Goal: Task Accomplishment & Management: Use online tool/utility

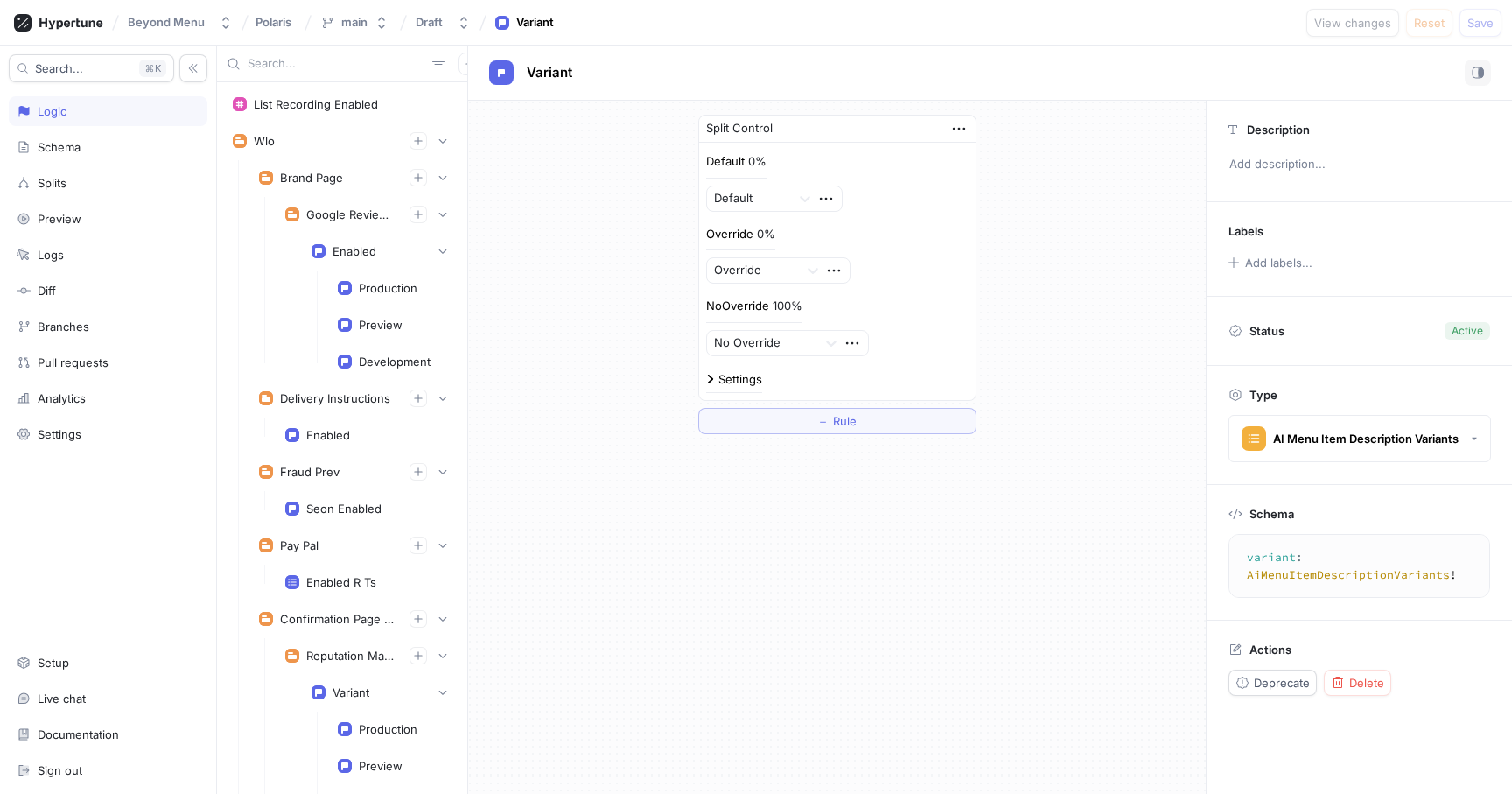
scroll to position [2490, 0]
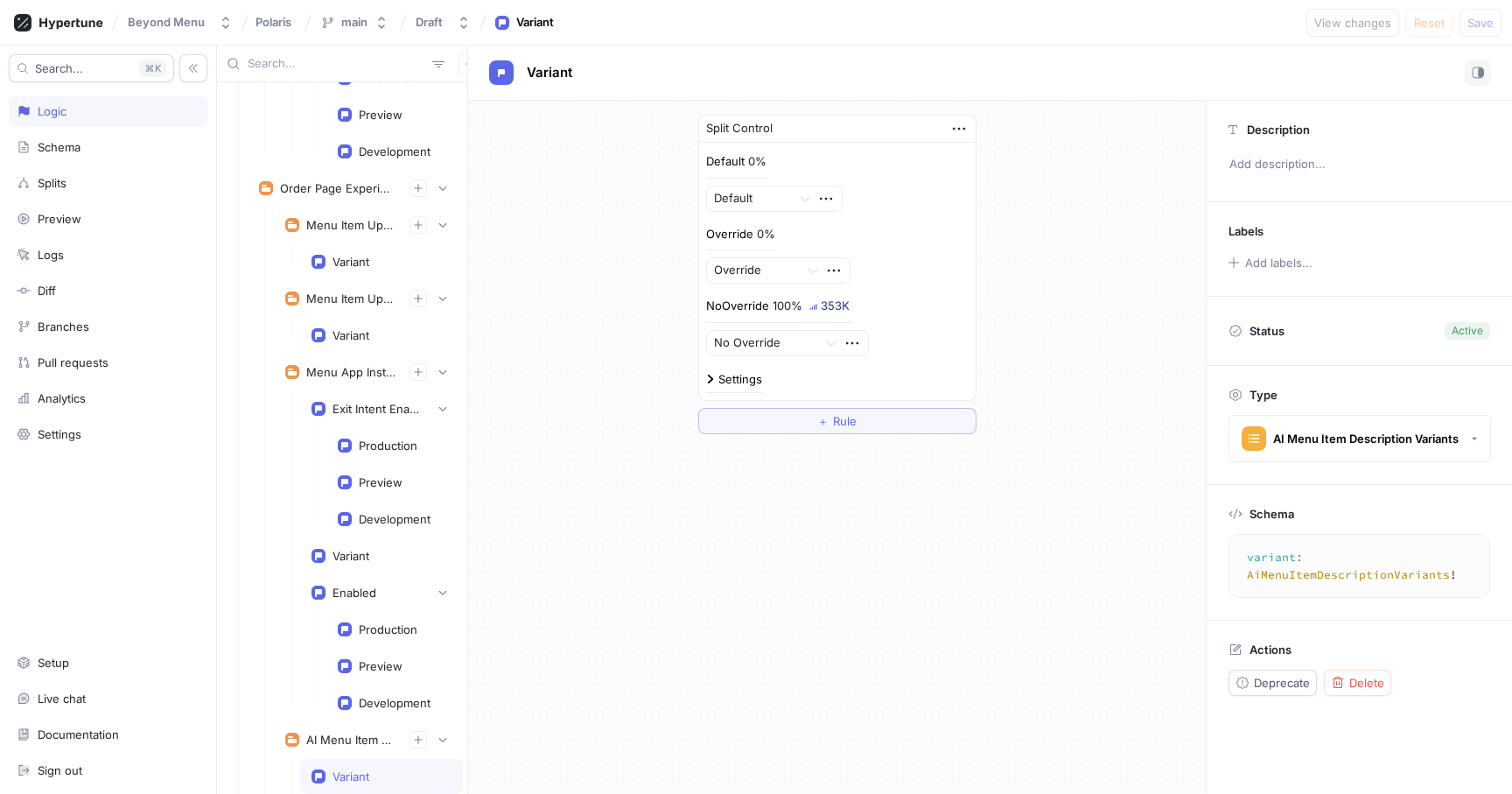
click at [287, 66] on input "text" at bounding box center [335, 64] width 177 height 18
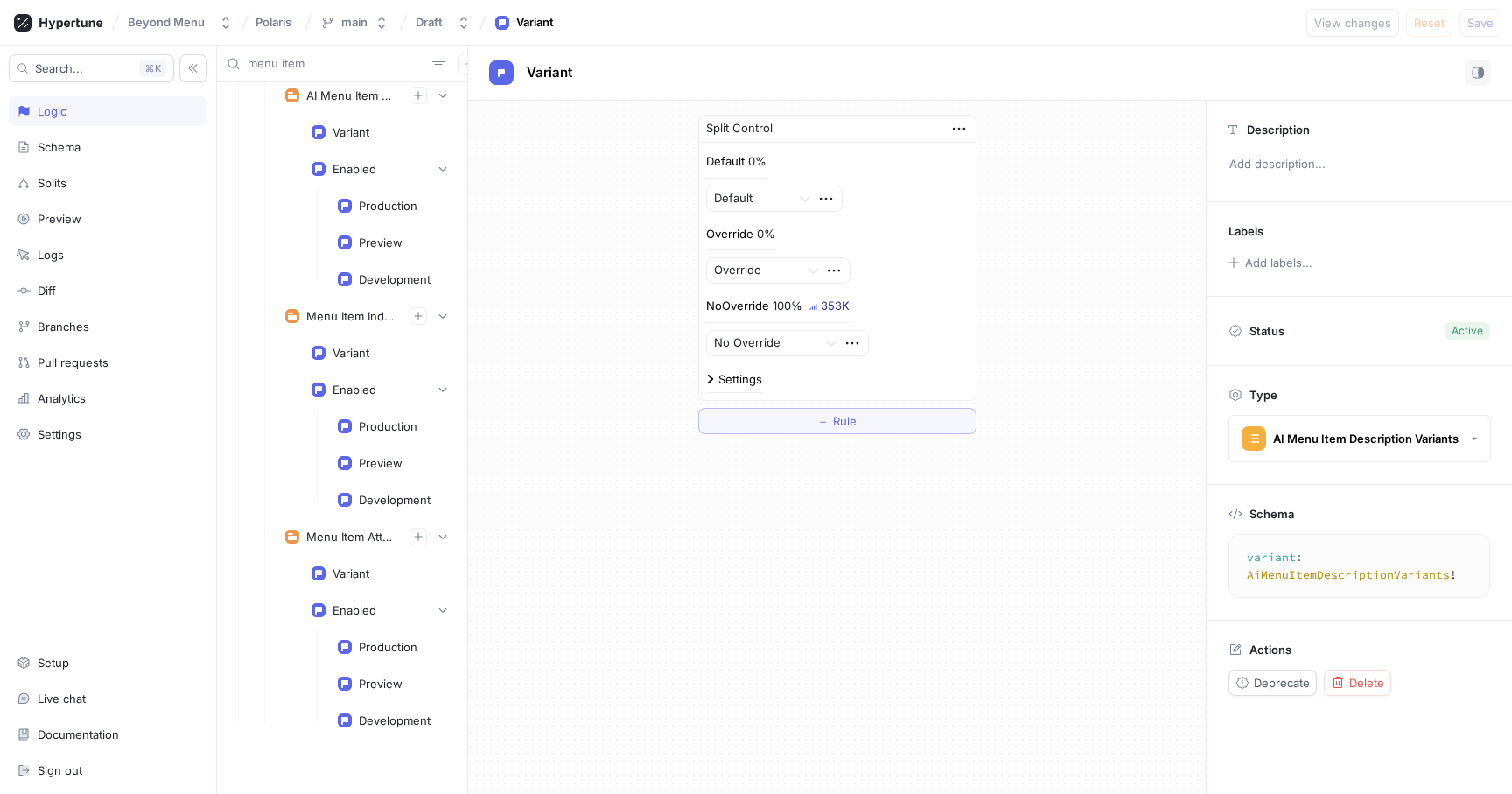
scroll to position [450, 0]
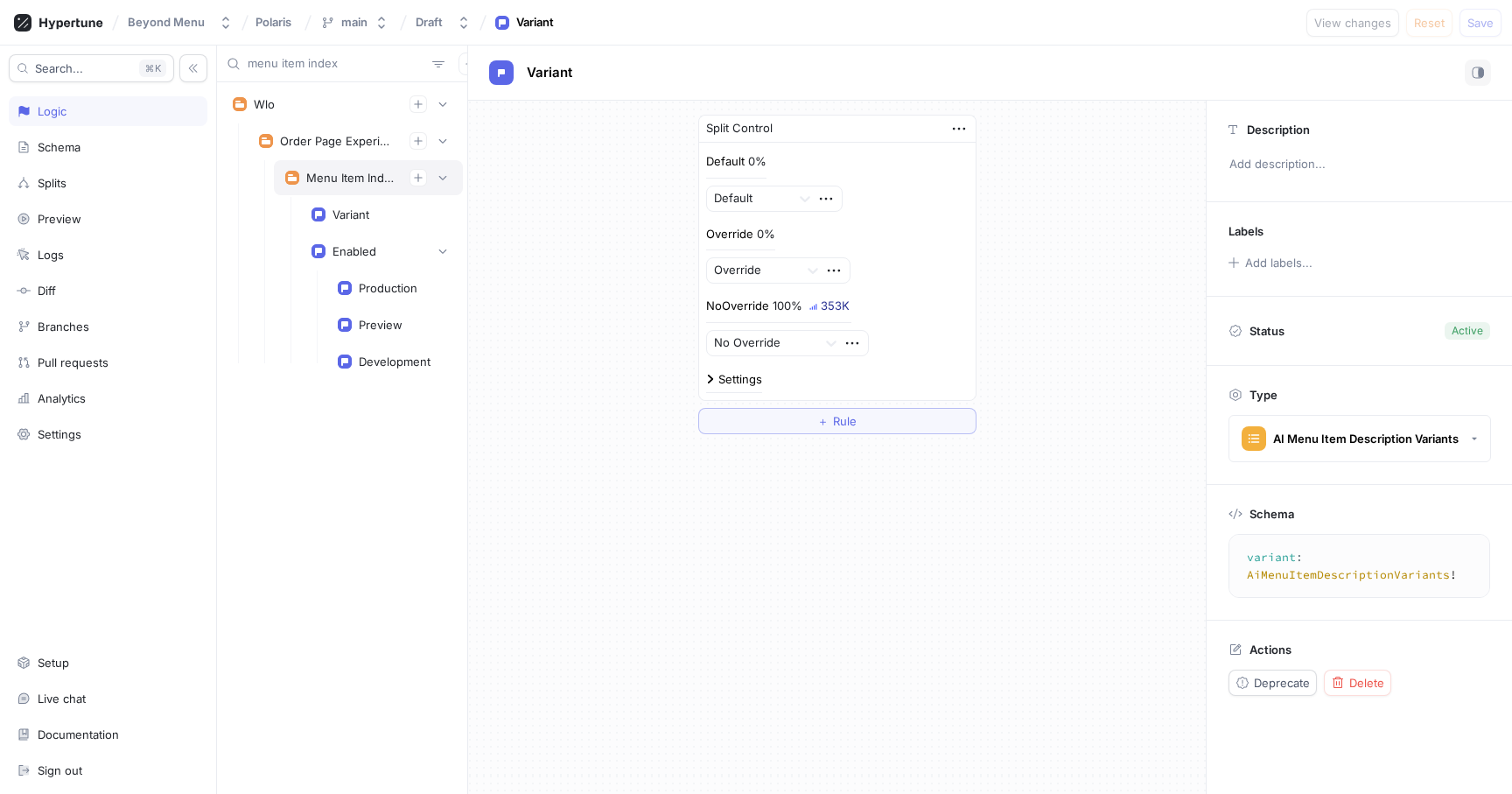
type input "menu item index"
click at [313, 172] on div "Menu Item Index Optimization" at bounding box center [350, 178] width 89 height 14
type textarea "menuItemIndexOptimization: MenuItemIndexOptimizationExperiment!"
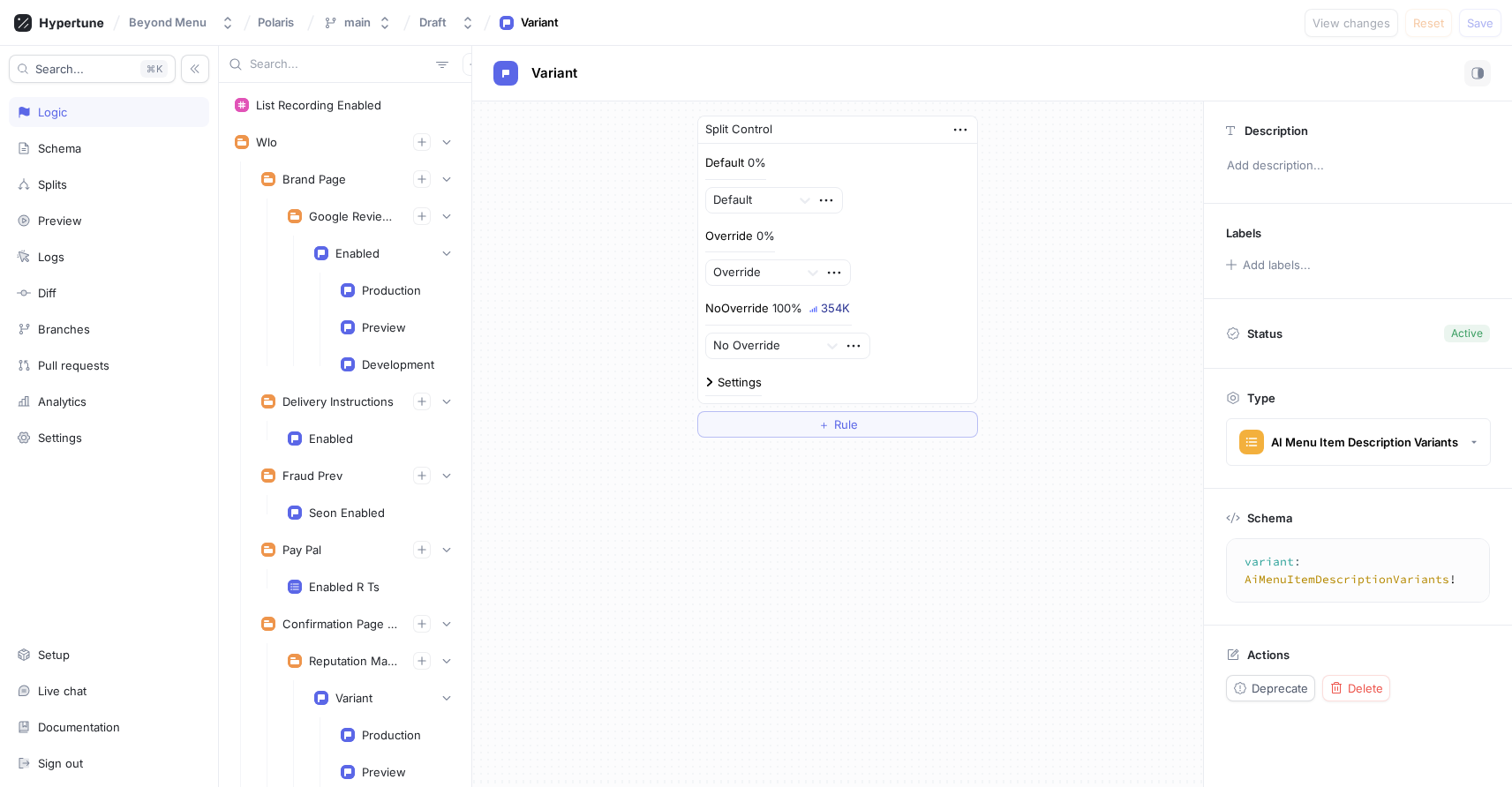
scroll to position [2522, 0]
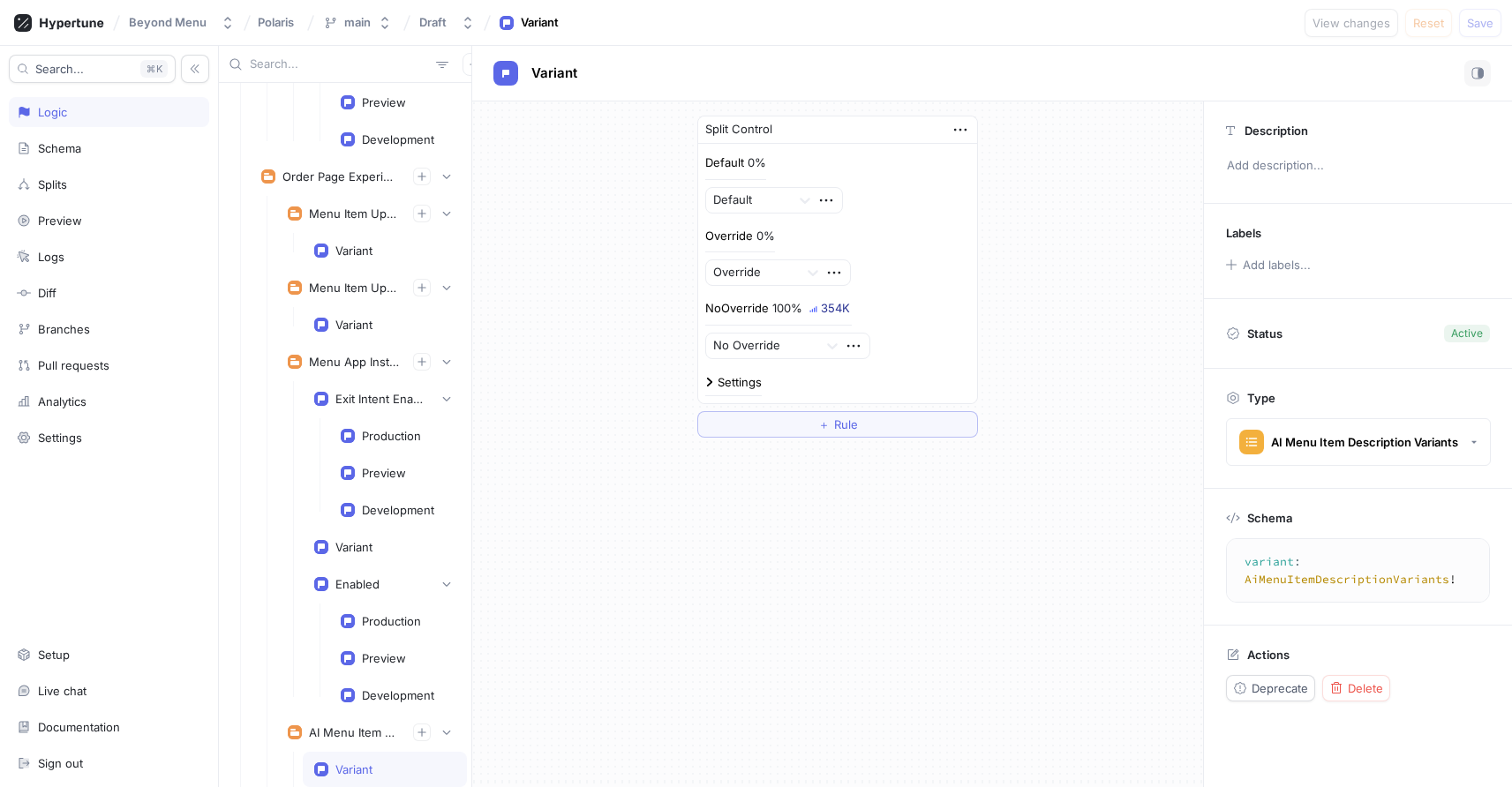
click at [274, 70] on input "text" at bounding box center [338, 64] width 179 height 18
type input "u"
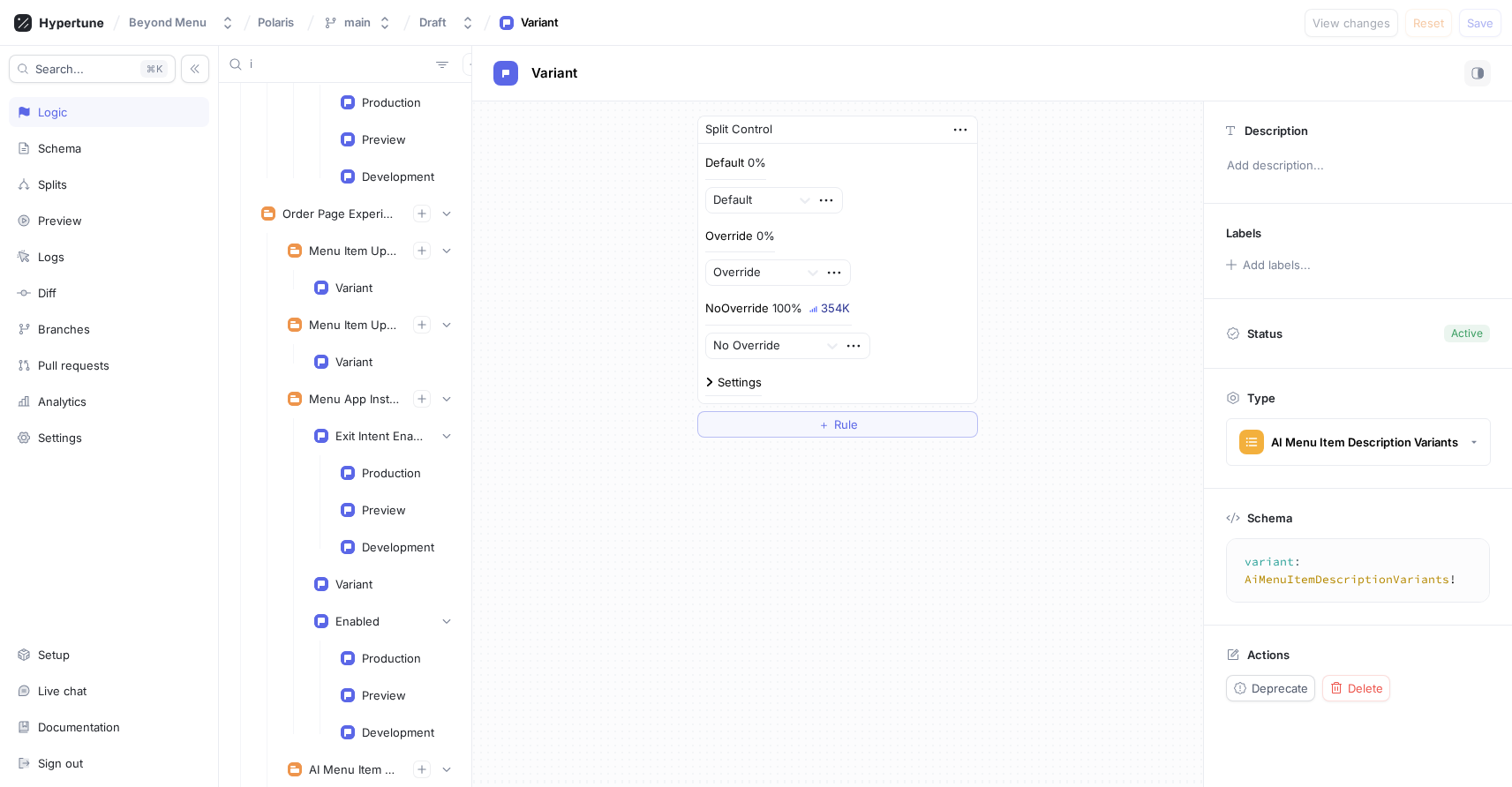
scroll to position [2522, 0]
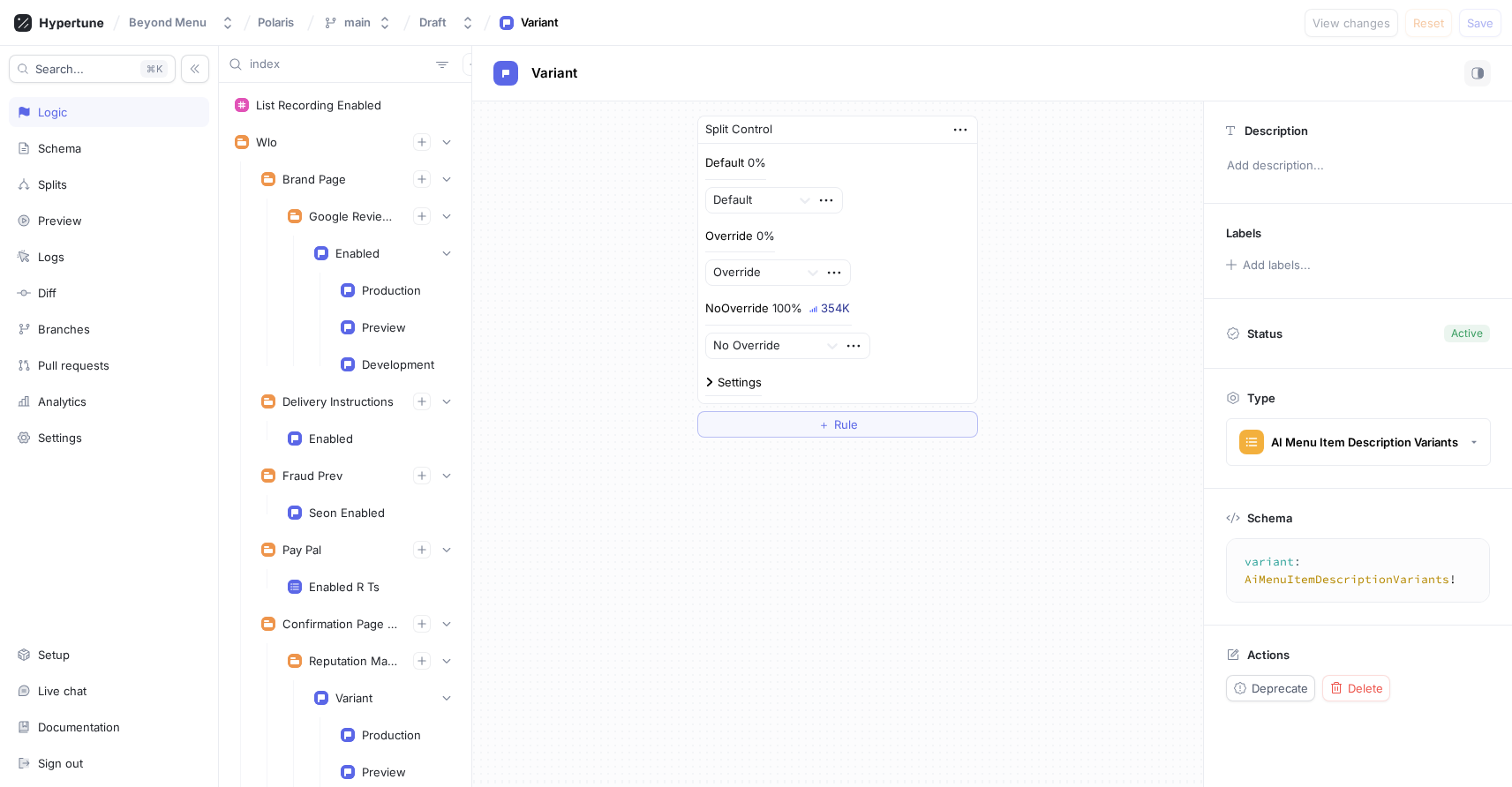
type input "index"
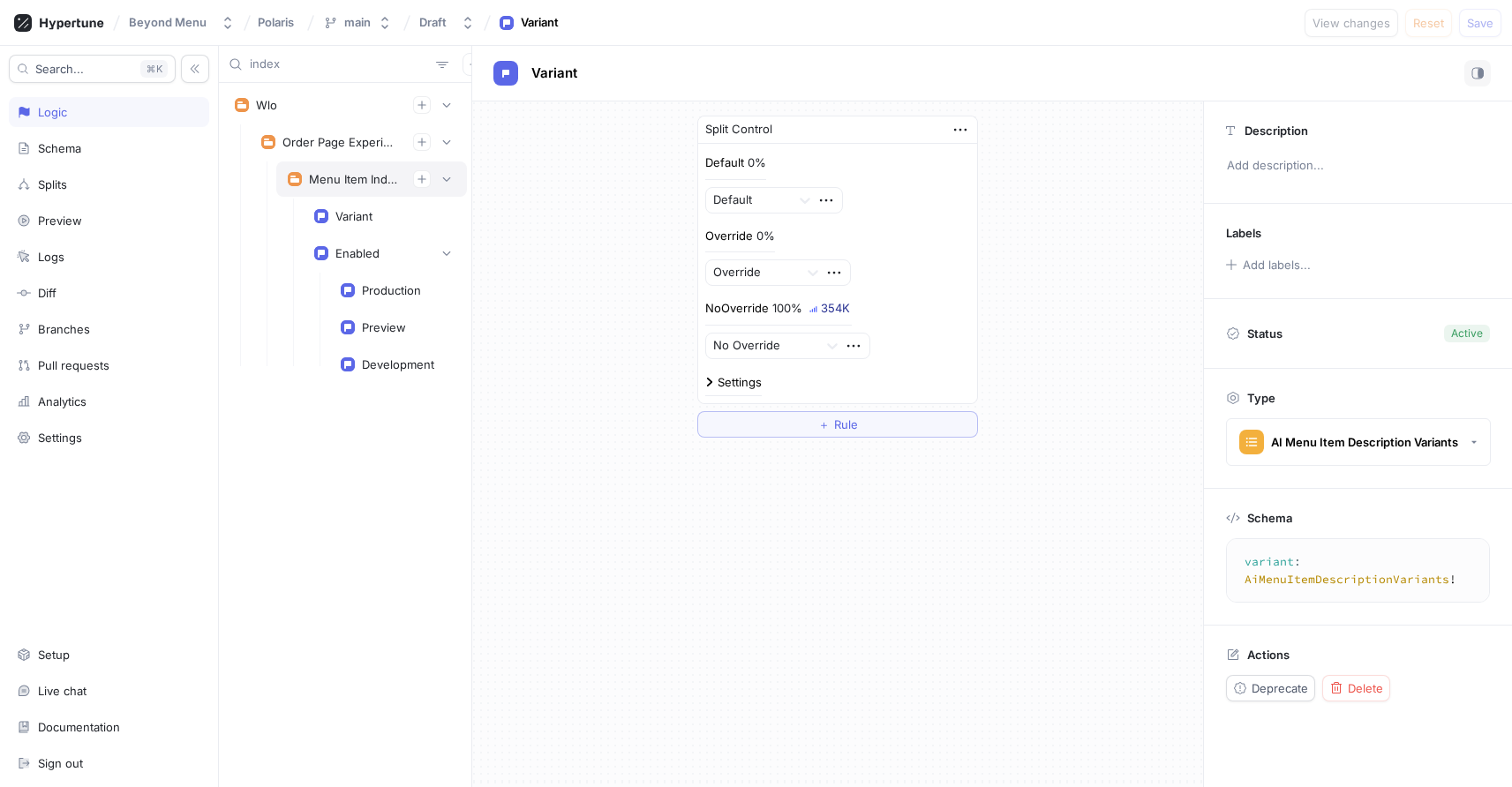
click at [319, 176] on div "Menu Item Index Optimization" at bounding box center [354, 179] width 90 height 14
type textarea "menuItemIndexOptimization: MenuItemIndexOptimizationExperiment!"
